Goal: Information Seeking & Learning: Learn about a topic

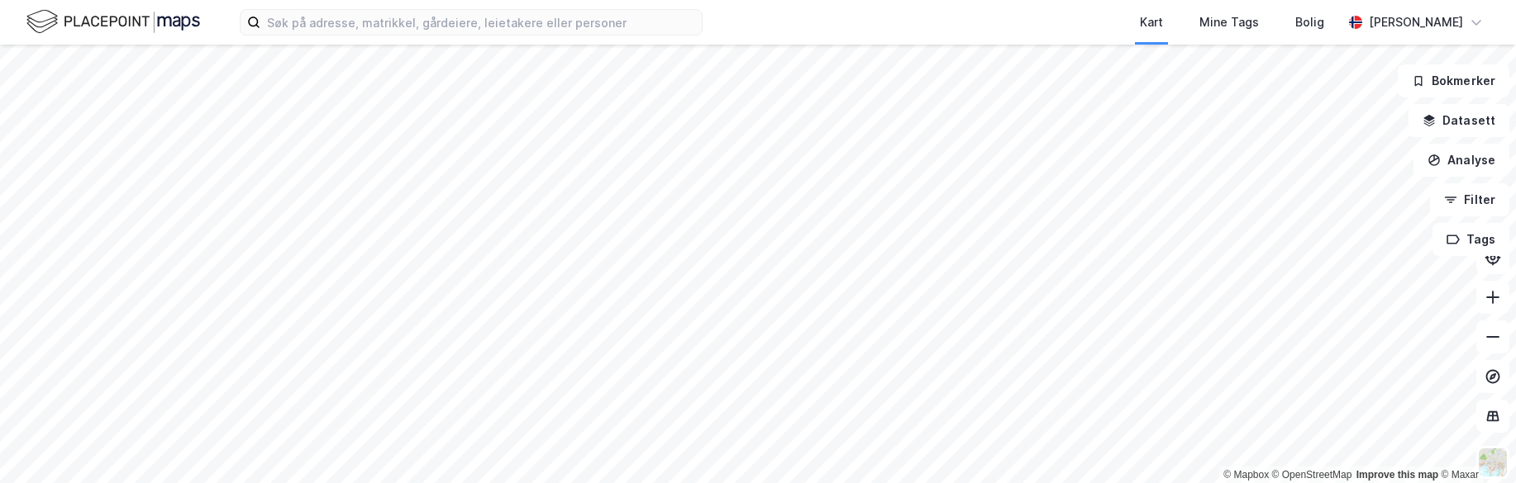
click at [930, 483] on html "Kart Mine Tags Bolig [PERSON_NAME] © Mapbox © OpenStreetMap Improve this map © …" at bounding box center [758, 241] width 1516 height 483
click at [1275, 483] on html "Kart Mine Tags Bolig [PERSON_NAME] © Mapbox © OpenStreetMap Improve this map © …" at bounding box center [758, 241] width 1516 height 483
click at [1029, 483] on html "Kart Mine Tags Bolig [PERSON_NAME] © Mapbox © OpenStreetMap Improve this map © …" at bounding box center [758, 241] width 1516 height 483
click at [971, 483] on html "Kart Mine Tags Bolig [PERSON_NAME] © Mapbox © OpenStreetMap Improve this map © …" at bounding box center [758, 241] width 1516 height 483
click at [896, 483] on html "Kart Mine Tags Bolig [PERSON_NAME] © Mapbox © OpenStreetMap Improve this map © …" at bounding box center [758, 241] width 1516 height 483
